Goal: Information Seeking & Learning: Learn about a topic

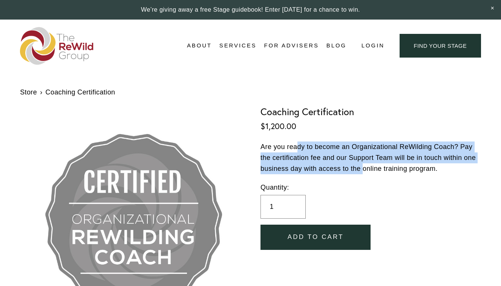
drag, startPoint x: 297, startPoint y: 148, endPoint x: 364, endPoint y: 169, distance: 70.3
click at [364, 169] on p "Are you ready to become an Organizational ReWilding Coach? Pay the certificatio…" at bounding box center [370, 158] width 221 height 32
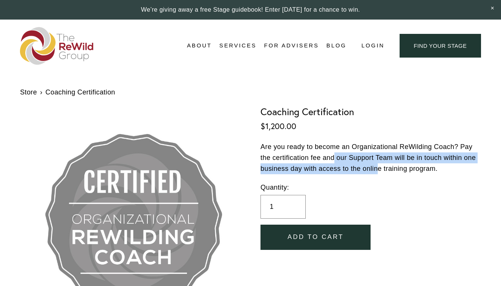
drag, startPoint x: 335, startPoint y: 156, endPoint x: 379, endPoint y: 170, distance: 46.4
click at [379, 170] on p "Are you ready to become an Organizational ReWilding Coach? Pay the certificatio…" at bounding box center [370, 158] width 221 height 32
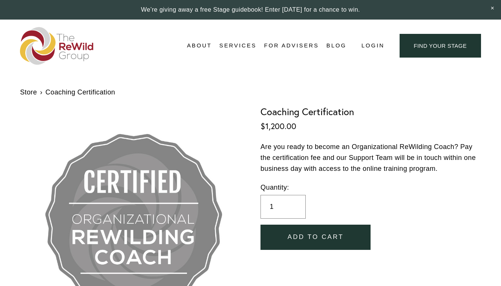
click at [0, 0] on link "Media Kit" at bounding box center [0, 0] width 0 height 0
click at [239, 44] on span "Services" at bounding box center [237, 46] width 37 height 10
click at [0, 0] on span "For Businesses" at bounding box center [0, 0] width 0 height 0
click at [244, 44] on span "Services" at bounding box center [237, 46] width 37 height 10
click at [0, 0] on link "About Us" at bounding box center [0, 0] width 0 height 0
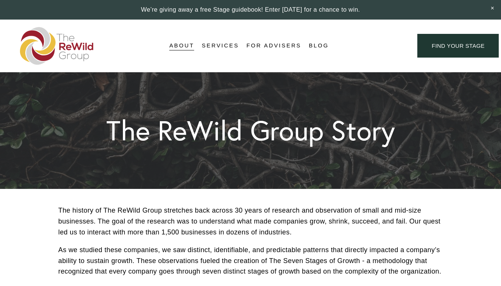
scroll to position [1029, 0]
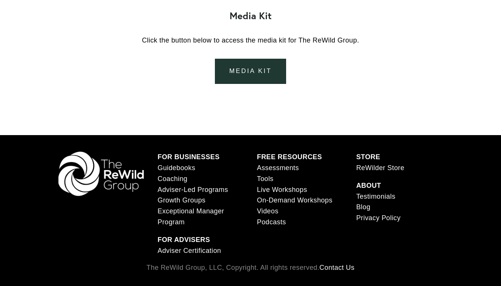
click at [247, 71] on link "media kit" at bounding box center [250, 71] width 71 height 25
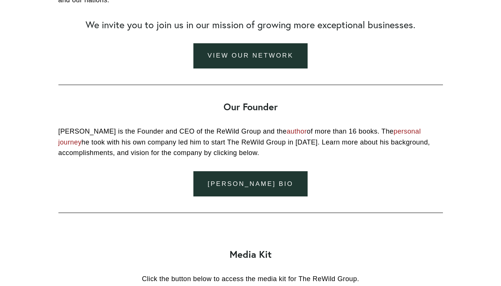
scroll to position [782, 0]
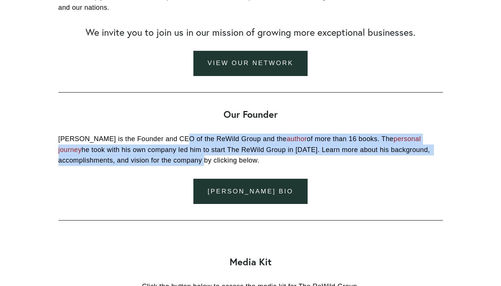
drag, startPoint x: 179, startPoint y: 141, endPoint x: 209, endPoint y: 161, distance: 36.7
click at [209, 161] on p "Matthew Pohl is the Founder and CEO of the ReWild Group and the author of more …" at bounding box center [250, 150] width 384 height 32
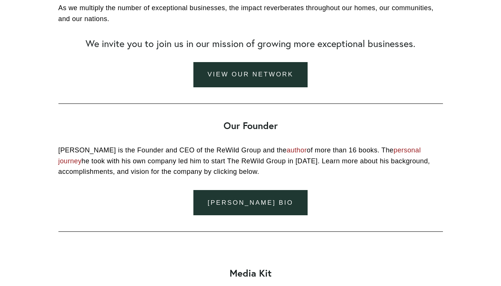
scroll to position [768, 0]
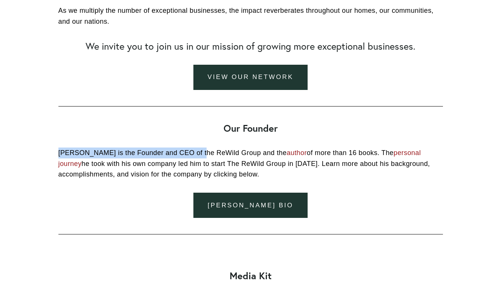
drag, startPoint x: 60, startPoint y: 154, endPoint x: 196, endPoint y: 153, distance: 136.8
click at [196, 153] on p "Matthew Pohl is the Founder and CEO of the ReWild Group and the author of more …" at bounding box center [250, 164] width 384 height 32
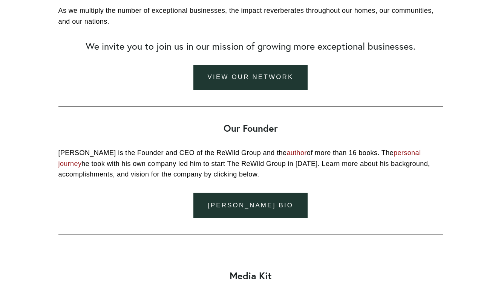
click at [193, 161] on p "Matthew Pohl is the Founder and CEO of the ReWild Group and the author of more …" at bounding box center [250, 164] width 384 height 32
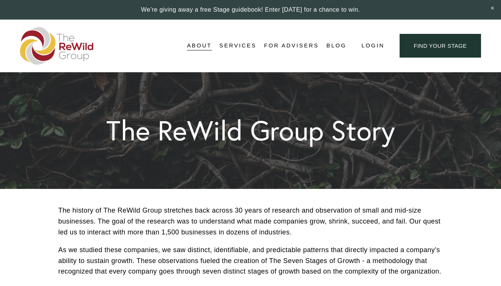
scroll to position [0, 0]
click at [178, 32] on div "About About Us Adviser Network Stages of Growth" at bounding box center [183, 46] width 326 height 38
